Goal: Information Seeking & Learning: Learn about a topic

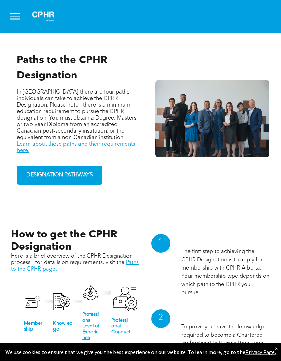
scroll to position [480, 0]
click at [69, 176] on span "DESIGNATION PATHWAYS" at bounding box center [59, 174] width 71 height 13
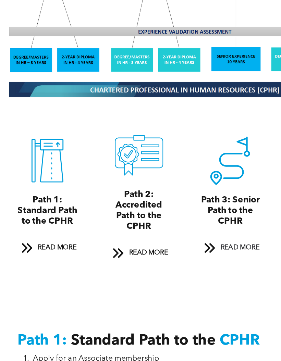
scroll to position [561, 0]
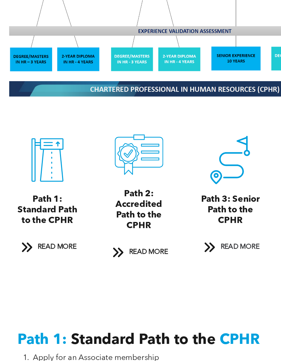
click at [43, 256] on span "READ MORE" at bounding box center [50, 262] width 32 height 13
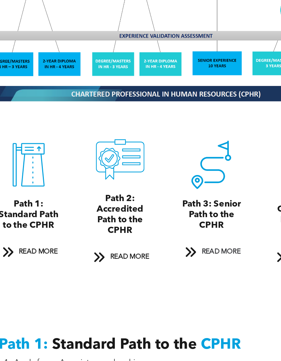
scroll to position [557, 0]
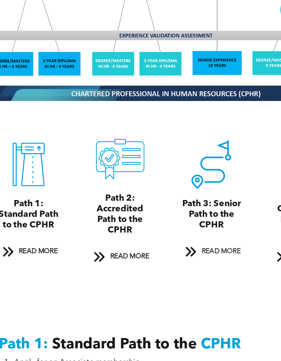
click at [34, 259] on span "READ MORE" at bounding box center [50, 265] width 32 height 13
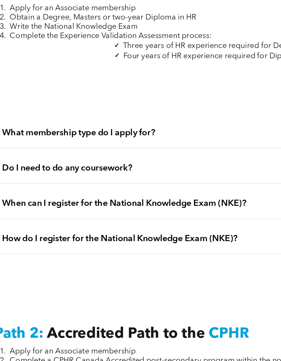
scroll to position [811, 0]
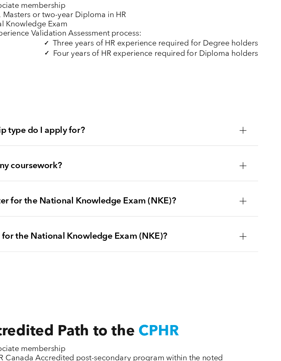
click at [245, 202] on div at bounding box center [247, 204] width 5 height 5
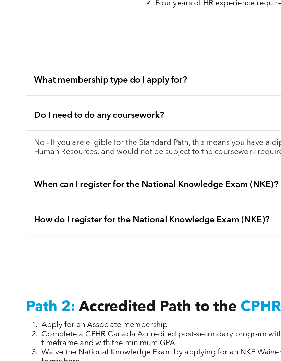
scroll to position [846, 0]
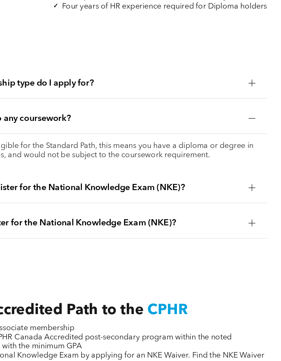
click at [247, 216] on div at bounding box center [247, 218] width 0 height 5
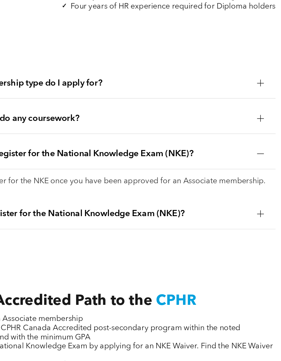
click at [243, 231] on div at bounding box center [248, 236] width 10 height 10
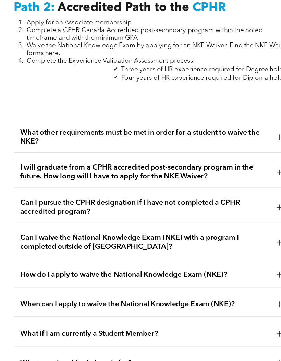
scroll to position [1130, 0]
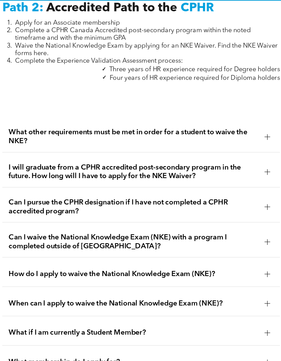
click at [243, 174] on div at bounding box center [248, 179] width 10 height 10
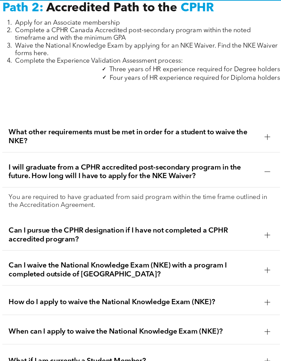
click at [243, 174] on div at bounding box center [248, 179] width 10 height 10
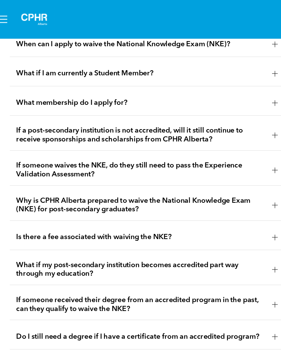
scroll to position [1383, 0]
click at [245, 65] on div at bounding box center [247, 62] width 5 height 5
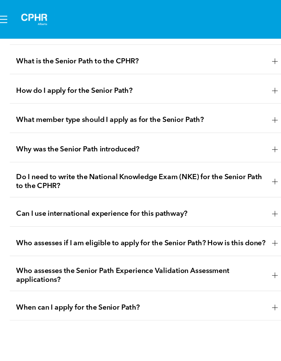
click at [245, 27] on div at bounding box center [247, 27] width 5 height 0
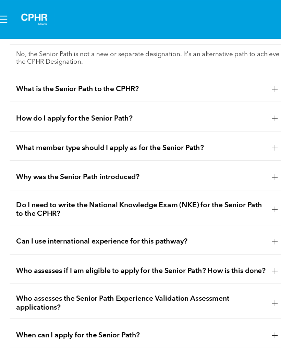
click at [243, 32] on div at bounding box center [248, 27] width 10 height 10
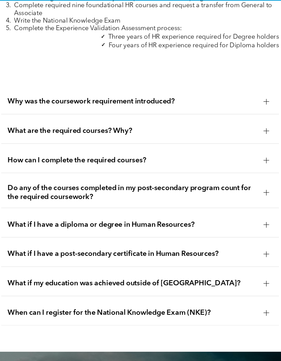
scroll to position [2281, 0]
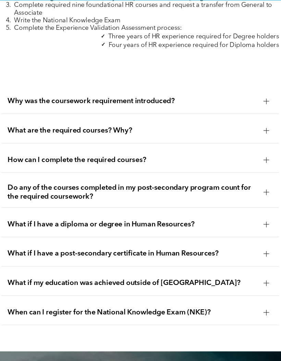
click at [243, 124] on div at bounding box center [248, 118] width 10 height 10
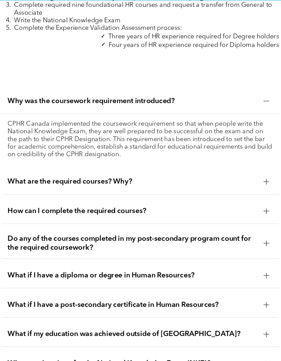
click at [245, 121] on div at bounding box center [247, 118] width 5 height 5
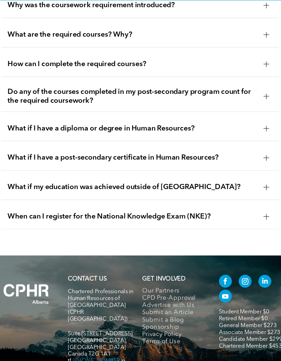
scroll to position [2362, 0]
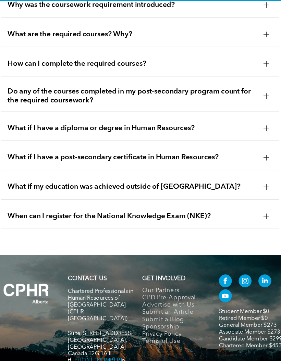
click at [245, 64] on div at bounding box center [247, 61] width 5 height 5
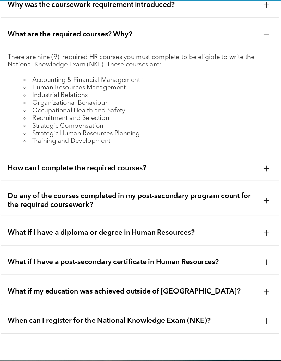
click at [245, 64] on div at bounding box center [247, 61] width 5 height 5
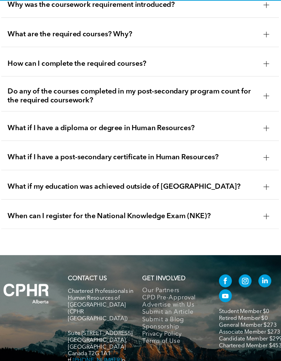
click at [245, 89] on div at bounding box center [247, 86] width 5 height 5
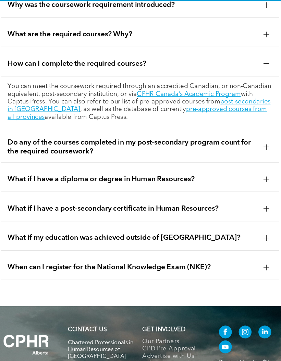
click at [245, 89] on div at bounding box center [247, 86] width 5 height 5
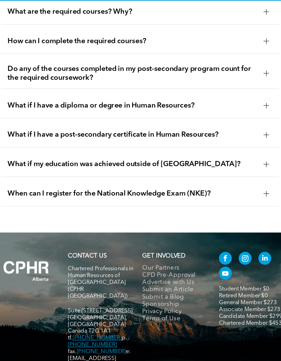
scroll to position [2381, 0]
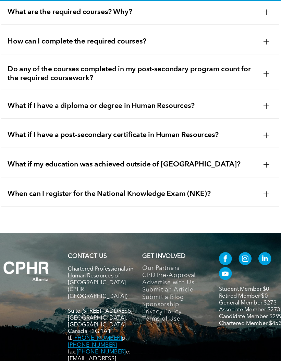
click at [245, 97] on div at bounding box center [247, 94] width 5 height 5
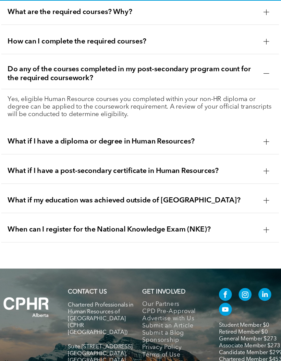
click at [245, 97] on div at bounding box center [247, 94] width 5 height 5
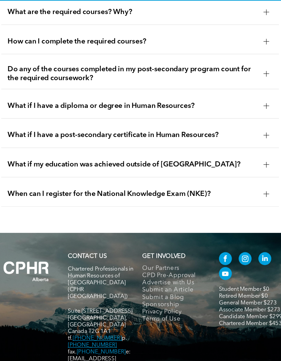
click at [243, 127] on div at bounding box center [248, 122] width 10 height 10
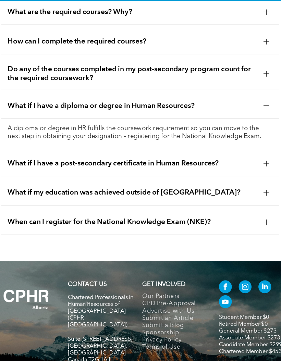
click at [245, 125] on div at bounding box center [247, 122] width 5 height 5
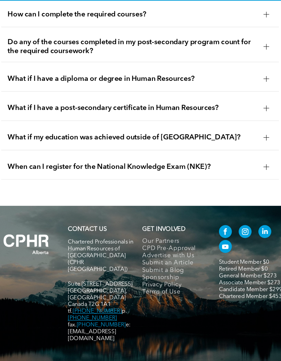
scroll to position [2409, 0]
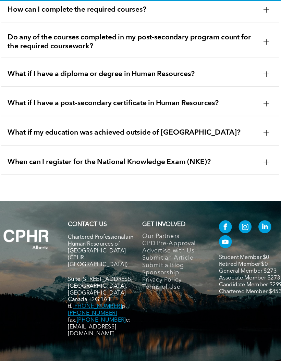
click at [245, 123] on div at bounding box center [247, 120] width 5 height 5
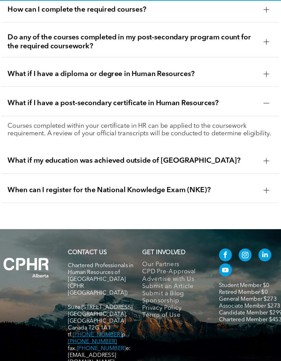
click at [245, 123] on div at bounding box center [247, 120] width 5 height 5
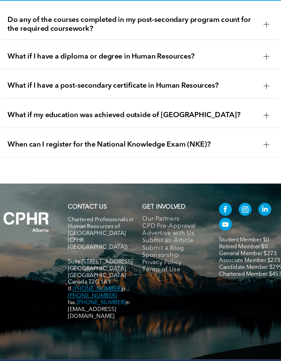
scroll to position [2424, 0]
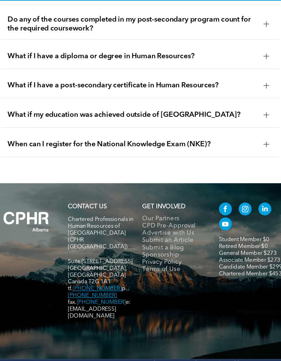
click at [243, 160] on div at bounding box center [248, 155] width 10 height 10
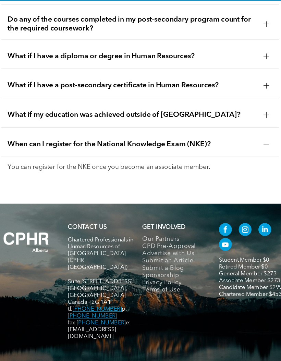
click at [247, 157] on div at bounding box center [247, 155] width 0 height 5
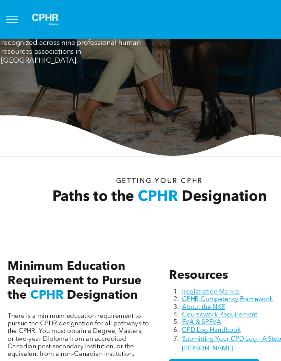
scroll to position [0, 0]
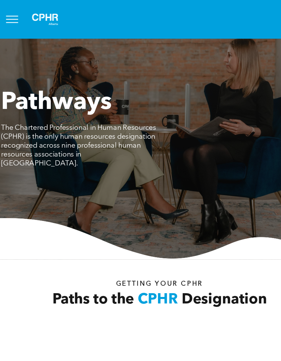
click at [10, 13] on span "menu" at bounding box center [15, 13] width 10 height 1
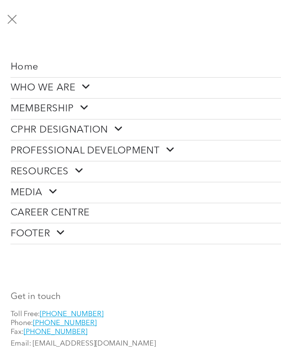
click at [16, 18] on button "menu" at bounding box center [15, 17] width 18 height 18
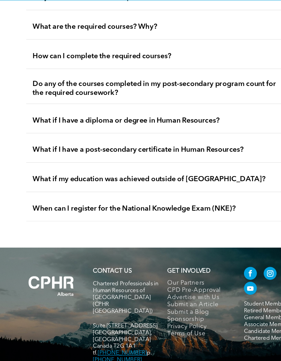
scroll to position [2369, 0]
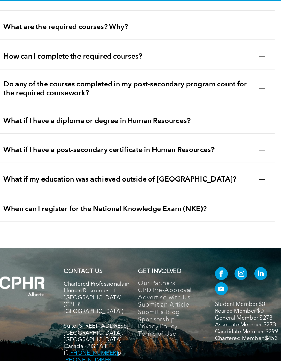
click at [229, 91] on div "How can I complete the required courses?" at bounding box center [140, 80] width 236 height 22
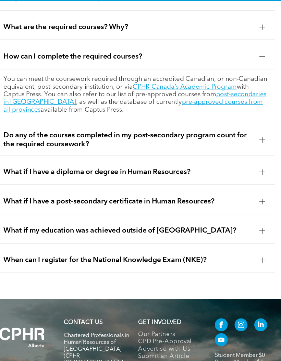
click at [158, 109] on link "CPHR Canada’s Academic Program" at bounding box center [182, 105] width 88 height 5
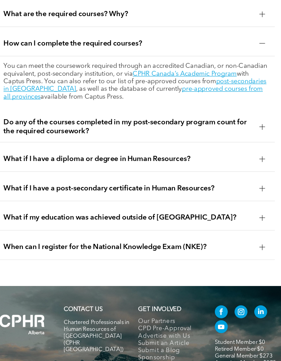
click at [207, 121] on link "post-secondaries in [GEOGRAPHIC_DATA]" at bounding box center [139, 116] width 223 height 12
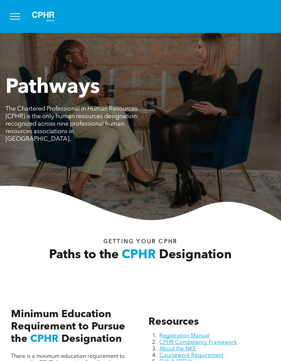
click at [19, 15] on button "menu" at bounding box center [15, 17] width 18 height 18
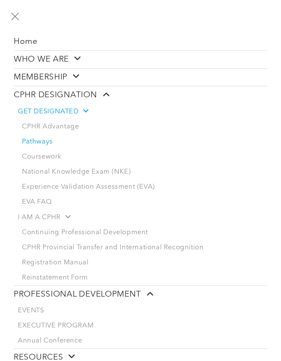
scroll to position [16, 0]
click at [47, 160] on link "Coursework" at bounding box center [142, 156] width 249 height 15
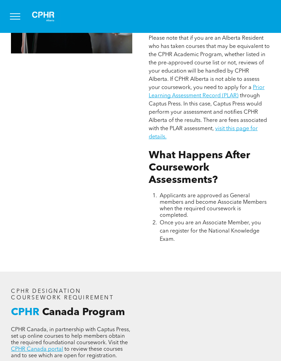
scroll to position [707, 0]
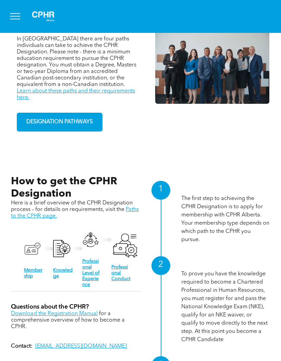
scroll to position [468, 0]
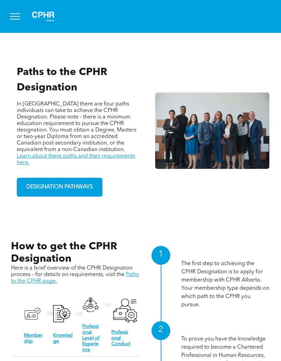
click at [73, 188] on span "DESIGNATION PATHWAYS" at bounding box center [59, 186] width 71 height 13
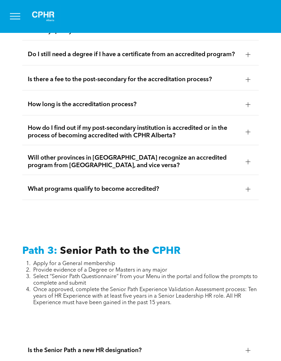
scroll to position [1582, 0]
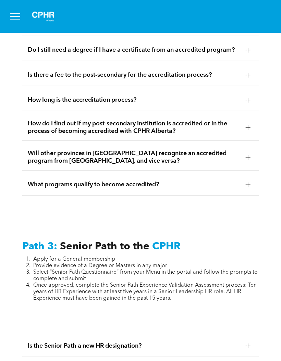
click at [245, 100] on div at bounding box center [247, 100] width 5 height 0
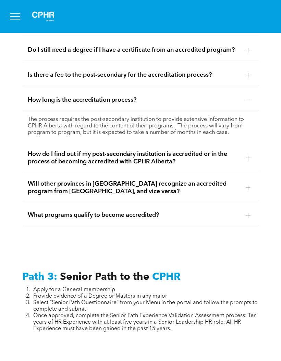
click at [250, 160] on div at bounding box center [247, 157] width 5 height 5
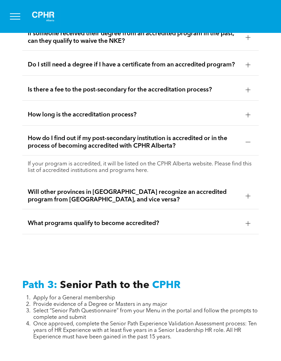
scroll to position [1565, 0]
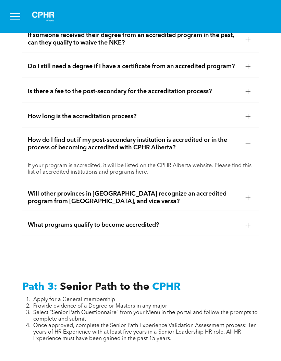
click at [143, 176] on p "If your program is accredited, it will be listed on the CPHR Alberta website. P…" at bounding box center [140, 169] width 225 height 13
click at [179, 181] on div "If your program is accredited, it will be listed on the CPHR Alberta website. P…" at bounding box center [140, 169] width 236 height 24
click at [142, 176] on p "If your program is accredited, it will be listed on the CPHR Alberta website. P…" at bounding box center [140, 169] width 225 height 13
click at [108, 176] on p "If your program is accredited, it will be listed on the CPHR Alberta website. P…" at bounding box center [140, 169] width 225 height 13
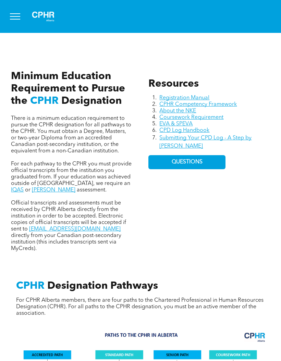
scroll to position [237, 0]
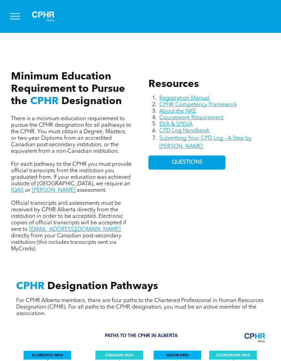
click at [188, 109] on link "About the NKE" at bounding box center [177, 111] width 37 height 5
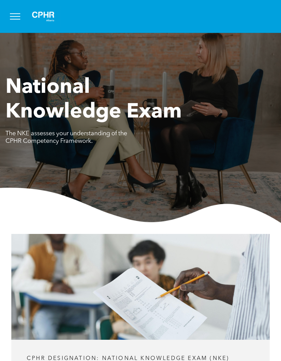
click at [17, 14] on button "menu" at bounding box center [15, 17] width 18 height 18
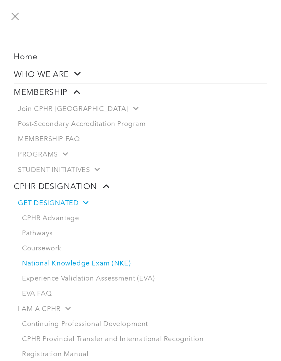
click at [77, 125] on span "Post-Secondary Accreditation Program" at bounding box center [82, 124] width 128 height 8
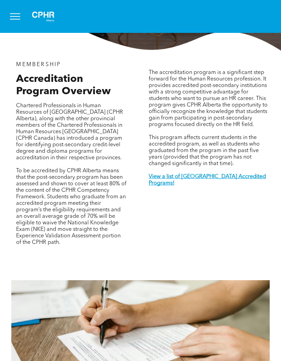
scroll to position [181, 0]
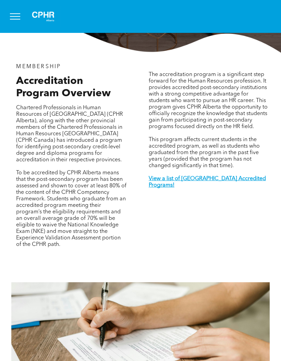
click at [222, 188] on strong "View a list of Alberta Accredited Programs!" at bounding box center [207, 182] width 117 height 12
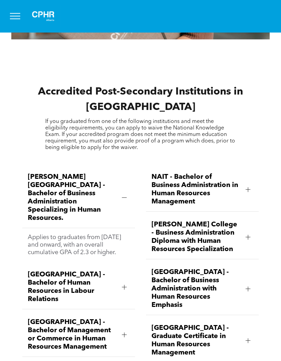
scroll to position [1047, 0]
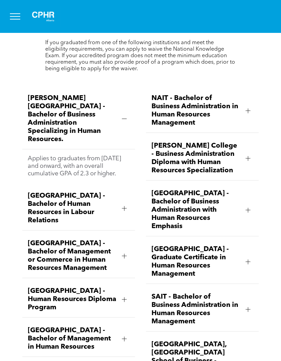
click at [246, 113] on div at bounding box center [247, 110] width 5 height 5
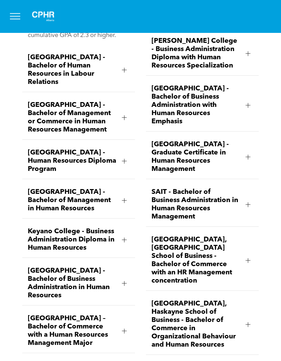
scroll to position [1185, 0]
click at [125, 163] on div at bounding box center [124, 160] width 5 height 5
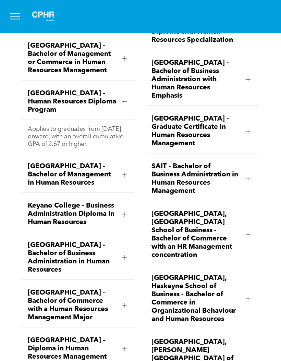
scroll to position [1211, 0]
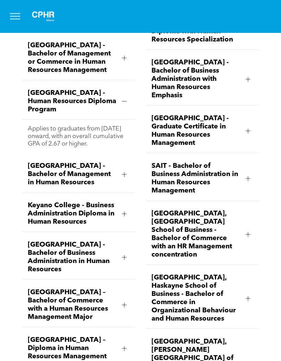
click at [248, 131] on div at bounding box center [247, 131] width 5 height 0
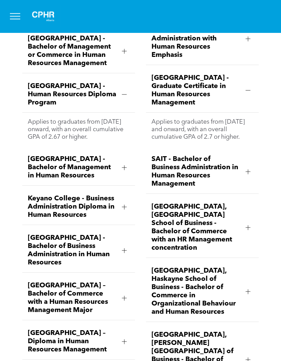
scroll to position [1218, 0]
click at [243, 177] on div at bounding box center [248, 171] width 10 height 10
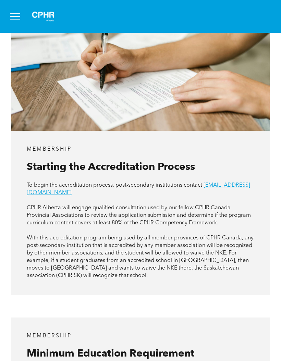
scroll to position [433, 0]
